Goal: Task Accomplishment & Management: Manage account settings

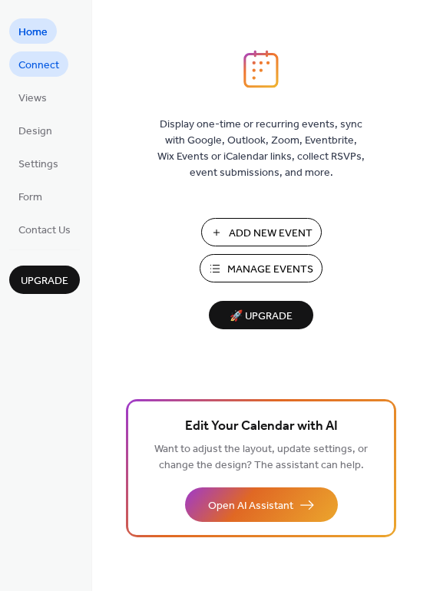
click at [39, 62] on span "Connect" at bounding box center [38, 66] width 41 height 16
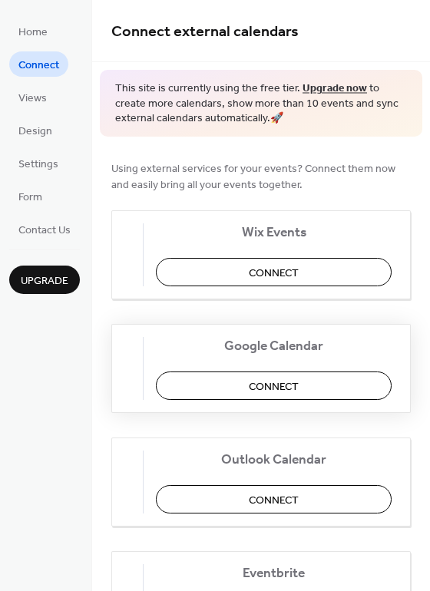
click at [289, 386] on span "Connect" at bounding box center [274, 386] width 50 height 16
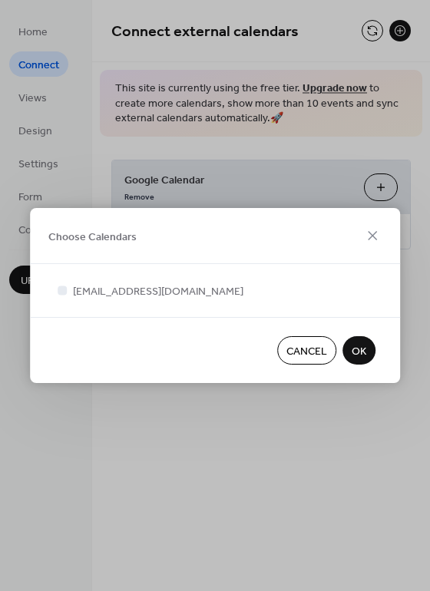
click at [359, 352] on span "OK" at bounding box center [359, 352] width 15 height 16
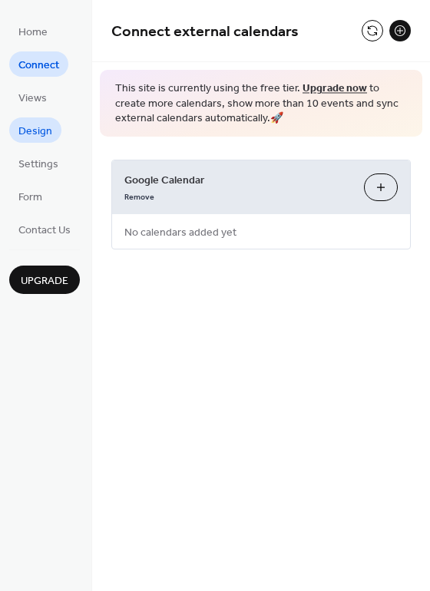
click at [32, 138] on span "Design" at bounding box center [35, 132] width 34 height 16
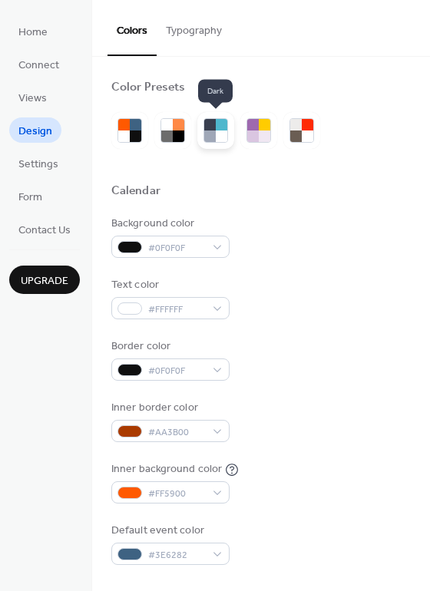
click at [216, 132] on div at bounding box center [222, 136] width 12 height 12
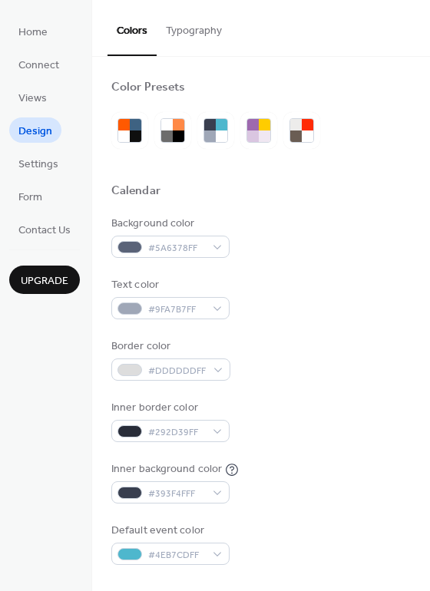
click at [201, 18] on button "Typography" at bounding box center [194, 27] width 74 height 54
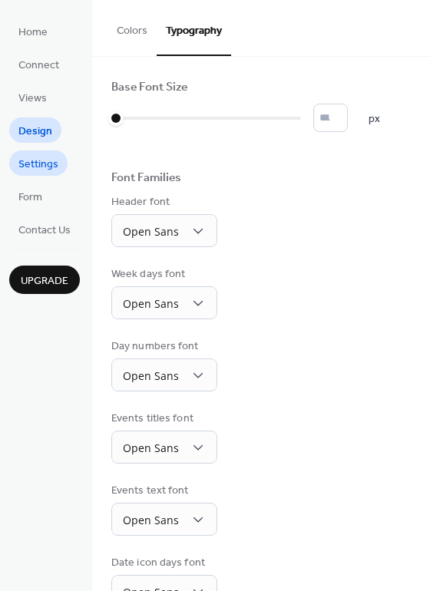
click at [45, 157] on span "Settings" at bounding box center [38, 165] width 40 height 16
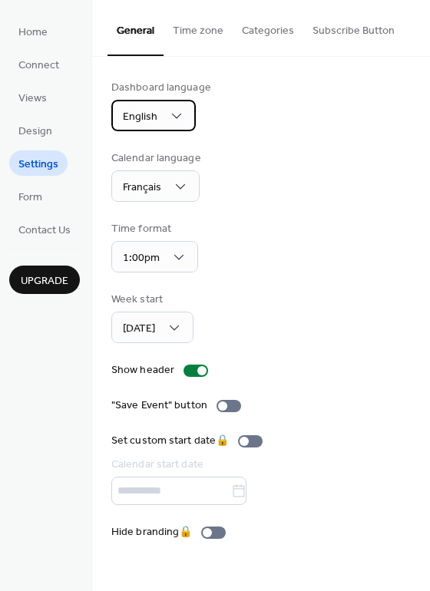
click at [163, 129] on div "English" at bounding box center [153, 115] width 84 height 31
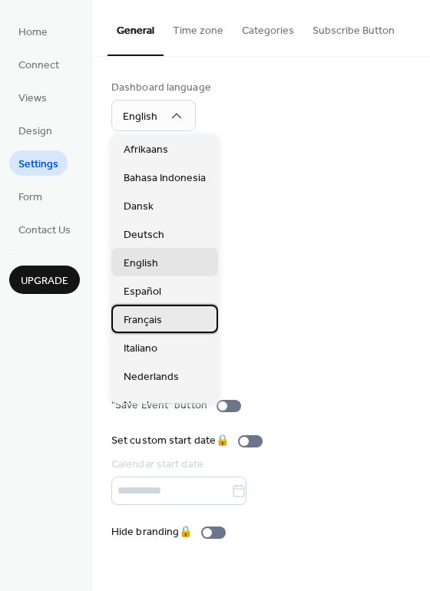
click at [161, 318] on span "Français" at bounding box center [143, 320] width 38 height 16
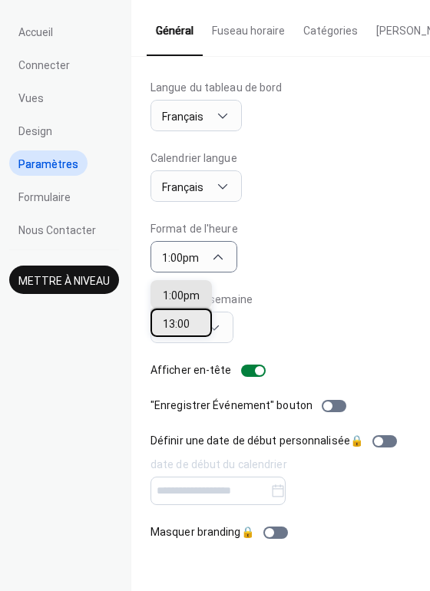
click at [191, 331] on div "13:00" at bounding box center [180, 323] width 61 height 28
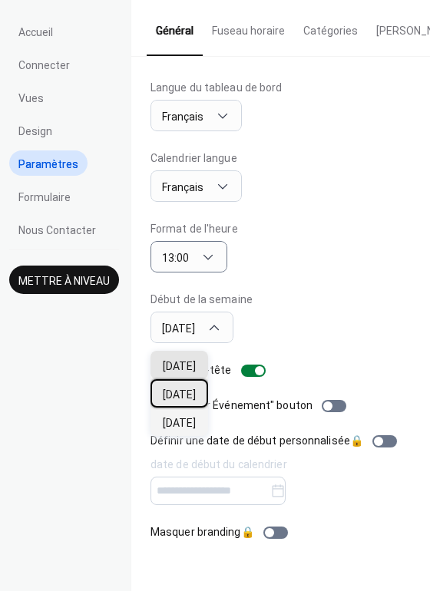
click at [193, 391] on div "Lundi" at bounding box center [179, 393] width 58 height 28
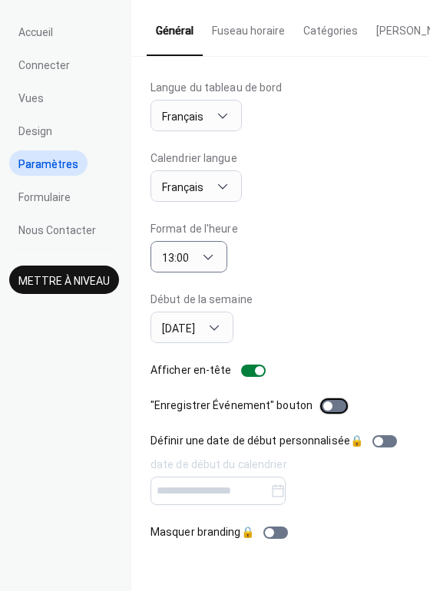
click at [323, 411] on div at bounding box center [327, 405] width 9 height 9
click at [335, 411] on div at bounding box center [339, 405] width 9 height 9
click at [54, 202] on span "Formulaire" at bounding box center [44, 198] width 52 height 16
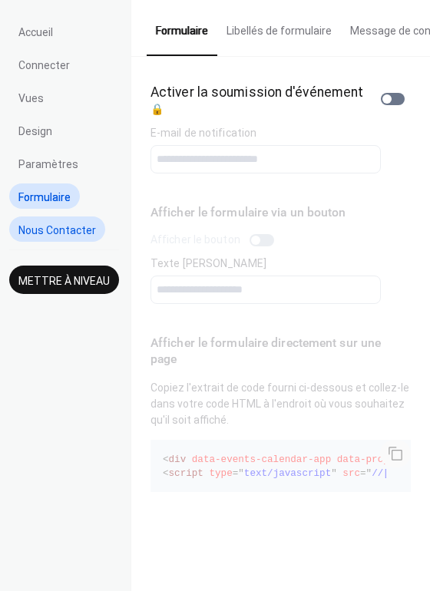
click at [56, 233] on span "Nous Contacter" at bounding box center [57, 231] width 78 height 16
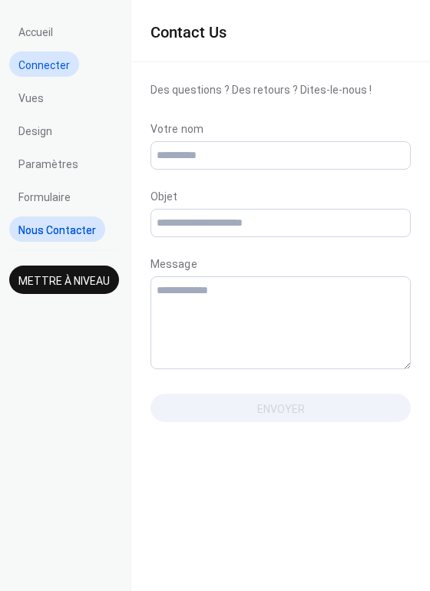
click at [29, 59] on span "Connecter" at bounding box center [43, 66] width 51 height 16
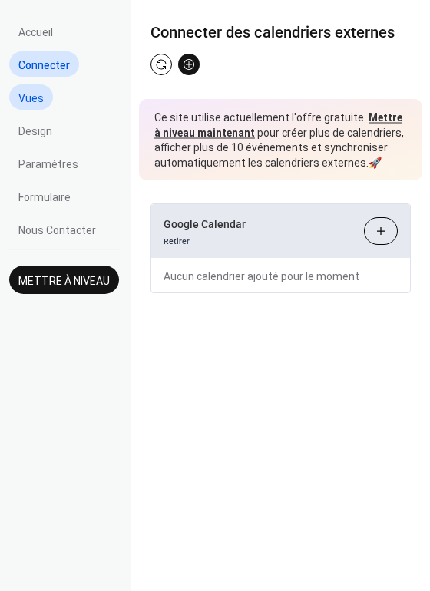
click at [28, 94] on span "Vues" at bounding box center [30, 99] width 25 height 16
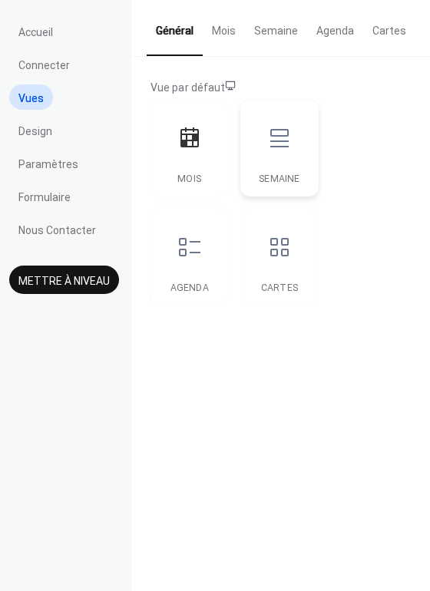
click at [280, 150] on div at bounding box center [279, 138] width 46 height 46
click at [190, 151] on div at bounding box center [190, 138] width 46 height 46
click at [191, 244] on icon at bounding box center [189, 247] width 25 height 25
click at [278, 254] on icon at bounding box center [279, 247] width 25 height 25
click at [183, 146] on icon at bounding box center [189, 137] width 18 height 20
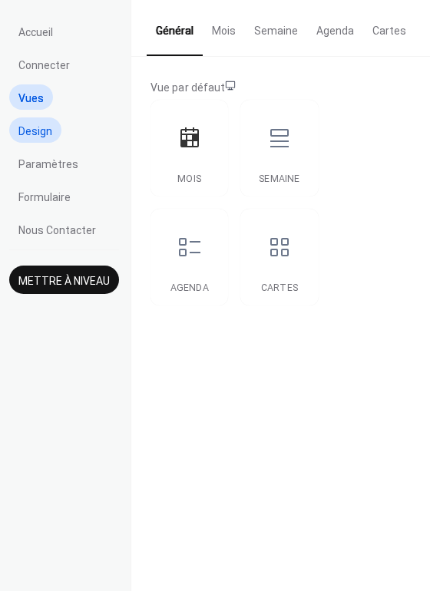
click at [32, 128] on span "Design" at bounding box center [35, 132] width 34 height 16
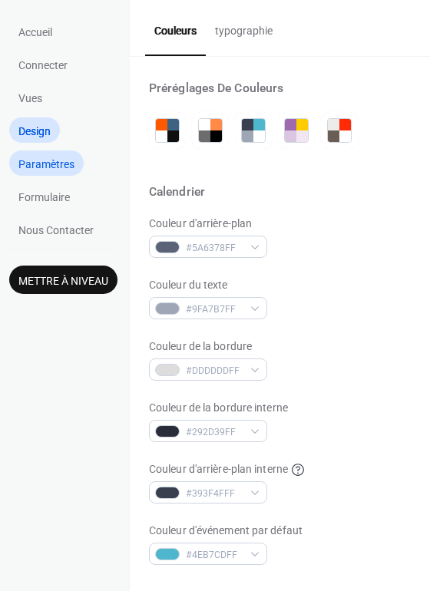
click at [40, 162] on span "Paramètres" at bounding box center [46, 165] width 56 height 16
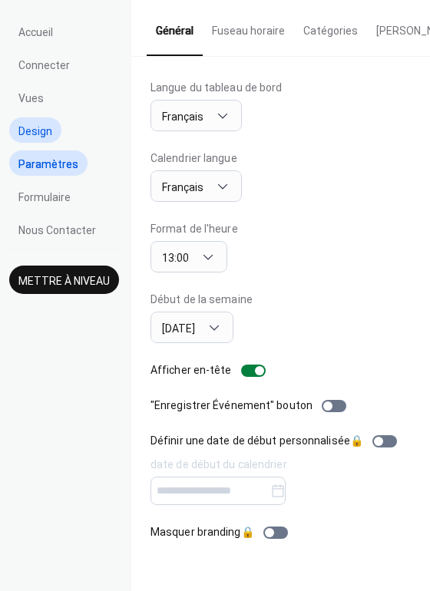
click at [42, 133] on span "Design" at bounding box center [35, 132] width 34 height 16
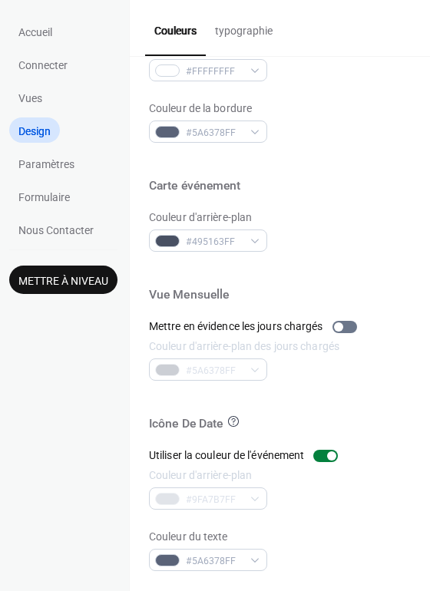
scroll to position [657, 0]
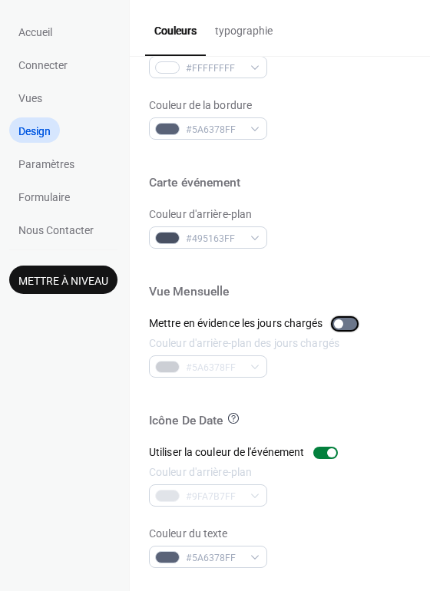
click at [349, 324] on div at bounding box center [344, 324] width 25 height 12
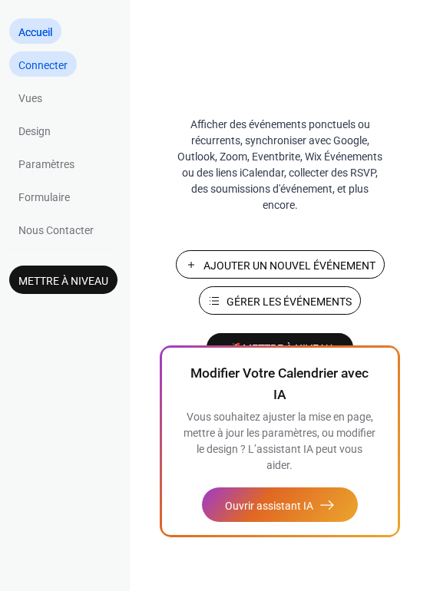
click at [35, 61] on span "Connecter" at bounding box center [42, 66] width 49 height 16
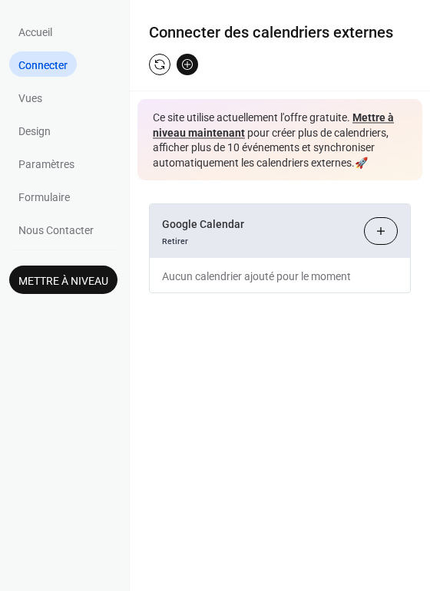
click at [373, 234] on button "Sélectionner Les Calendriers" at bounding box center [381, 231] width 34 height 28
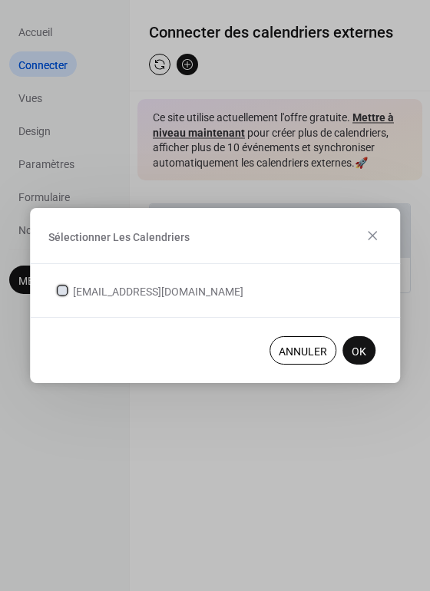
click at [164, 293] on span "[EMAIL_ADDRESS][DOMAIN_NAME]" at bounding box center [158, 292] width 170 height 16
click at [362, 348] on span "OK" at bounding box center [359, 352] width 15 height 16
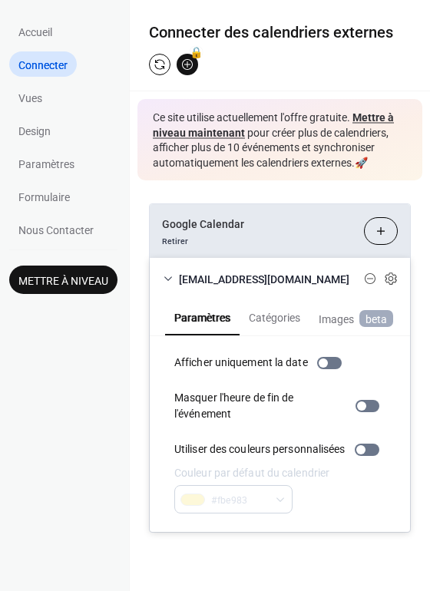
scroll to position [8, 0]
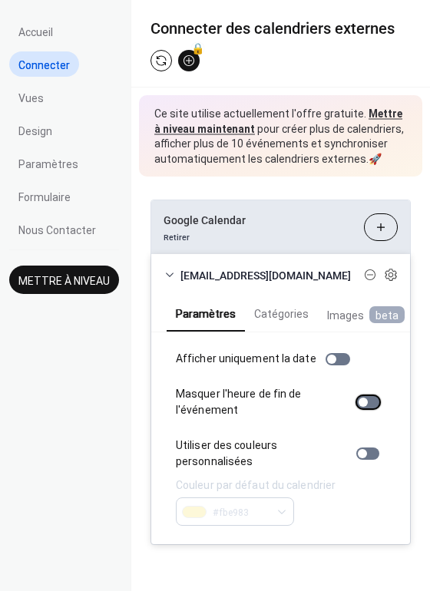
click at [363, 405] on div at bounding box center [368, 402] width 22 height 12
click at [369, 401] on div at bounding box center [372, 402] width 9 height 9
click at [368, 448] on div at bounding box center [367, 454] width 23 height 12
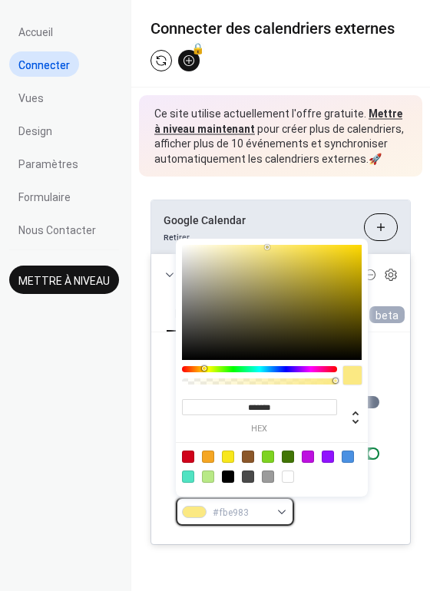
click at [282, 513] on div "#fbe983" at bounding box center [235, 511] width 118 height 28
click at [186, 477] on div at bounding box center [188, 477] width 12 height 12
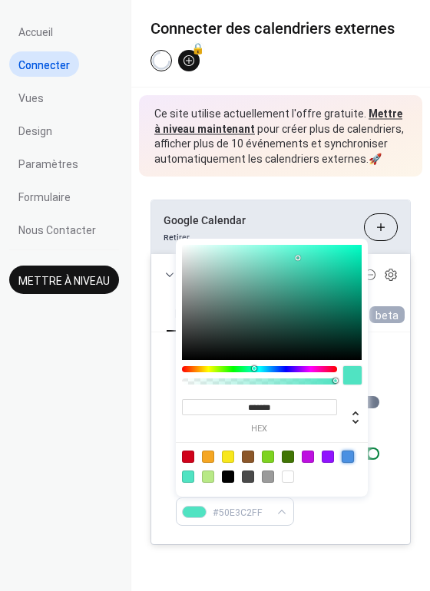
click at [347, 462] on div at bounding box center [348, 457] width 12 height 12
type input "*******"
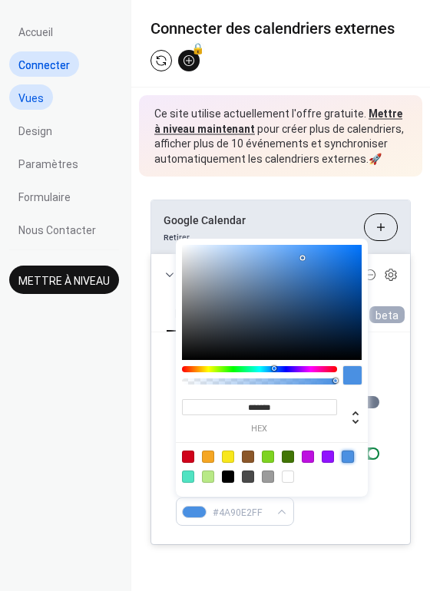
click at [35, 104] on span "Vues" at bounding box center [30, 99] width 25 height 16
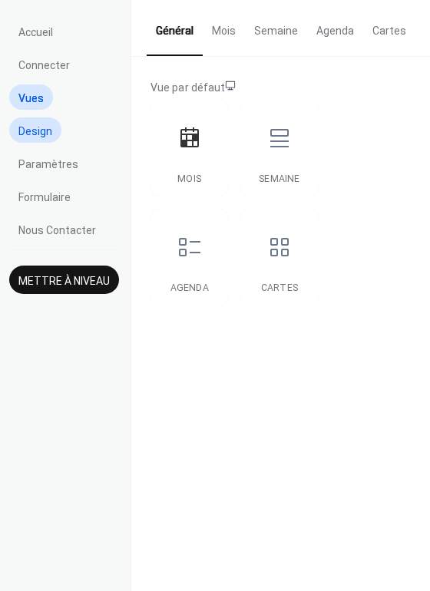
click at [28, 140] on link "Design" at bounding box center [35, 129] width 52 height 25
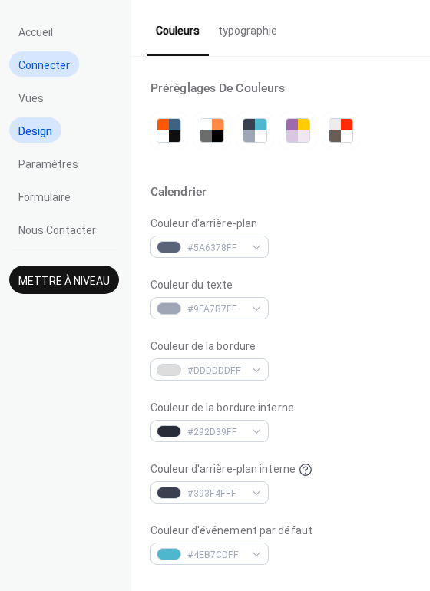
click at [48, 71] on span "Connecter" at bounding box center [43, 66] width 51 height 16
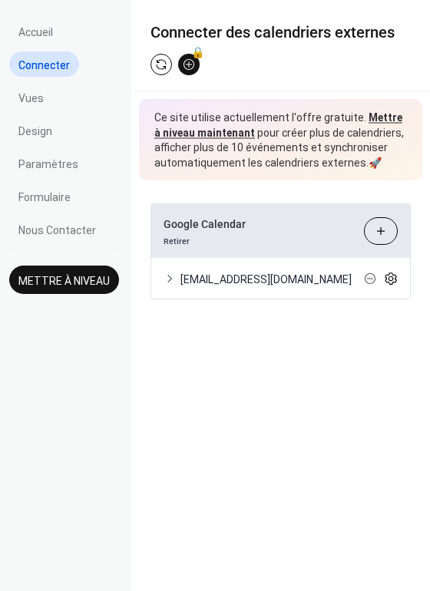
click at [394, 281] on icon at bounding box center [391, 279] width 14 height 14
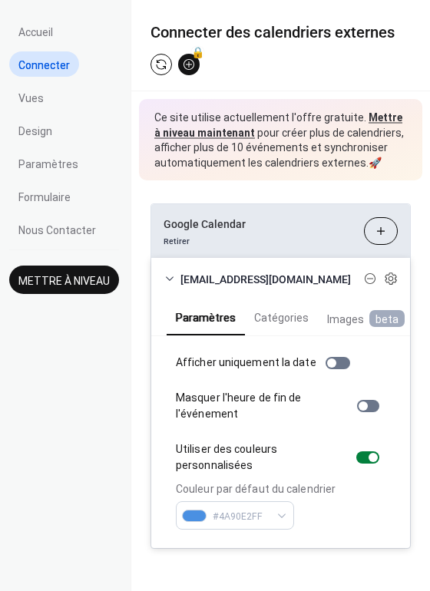
click at [281, 312] on button "Catégories" at bounding box center [281, 316] width 73 height 35
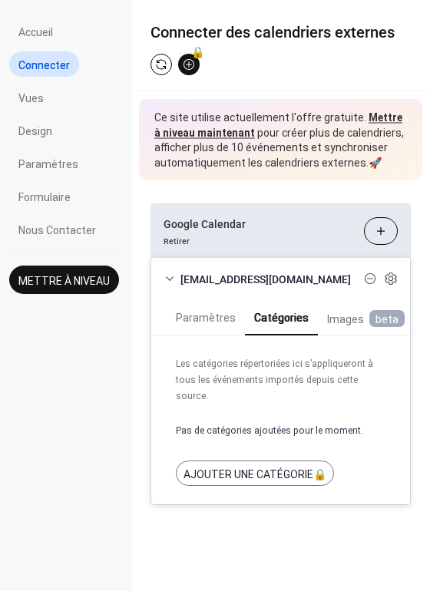
click at [339, 317] on span "Images beta" at bounding box center [366, 319] width 78 height 18
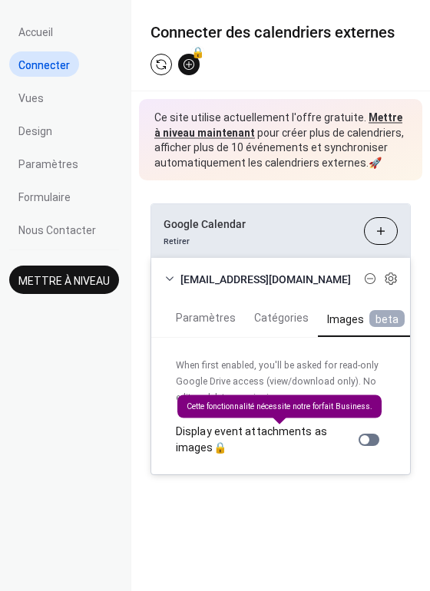
click at [368, 444] on div "Display event attachments as images 🔒" at bounding box center [281, 440] width 210 height 32
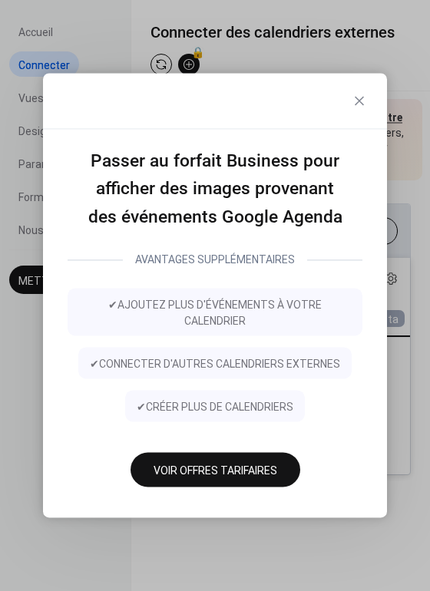
click at [265, 470] on span "Voir Offres Tarifaires" at bounding box center [216, 471] width 124 height 16
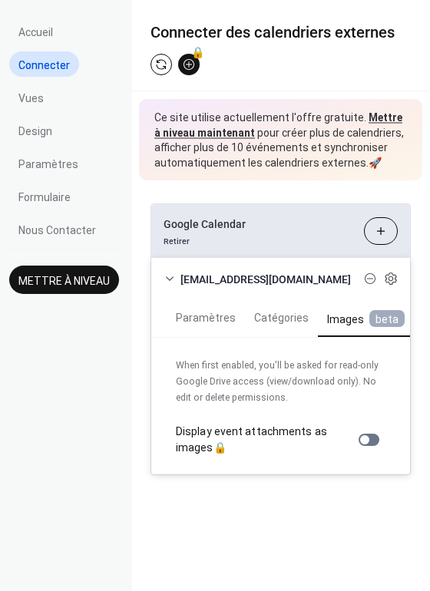
drag, startPoint x: 232, startPoint y: 455, endPoint x: 166, endPoint y: 373, distance: 105.4
click at [166, 373] on div "When first enabled, you'll be asked for read-only Google Drive access (view/dow…" at bounding box center [280, 406] width 259 height 137
click at [316, 491] on div "Google Calendar Retirer Sélectionner Les Calendriers [EMAIL_ADDRESS][DOMAIN_NAM…" at bounding box center [280, 339] width 299 height 318
